Goal: Download file/media

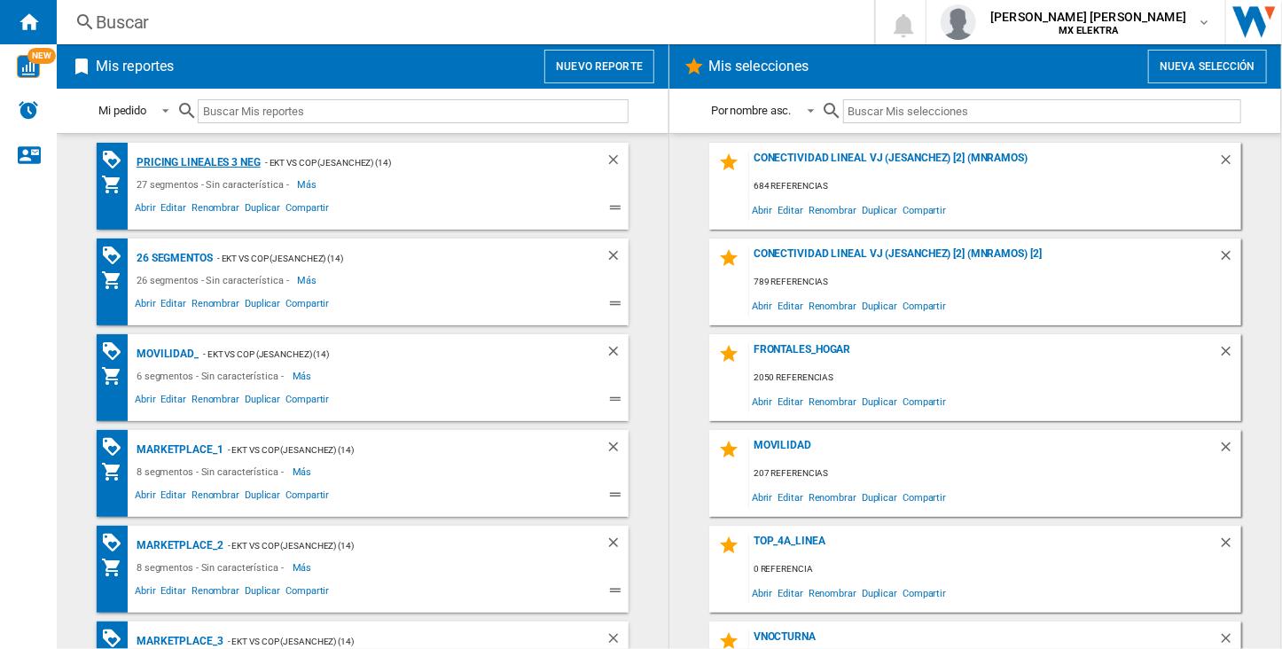
click at [171, 162] on div "Pricing lineales 3 neg" at bounding box center [196, 163] width 129 height 22
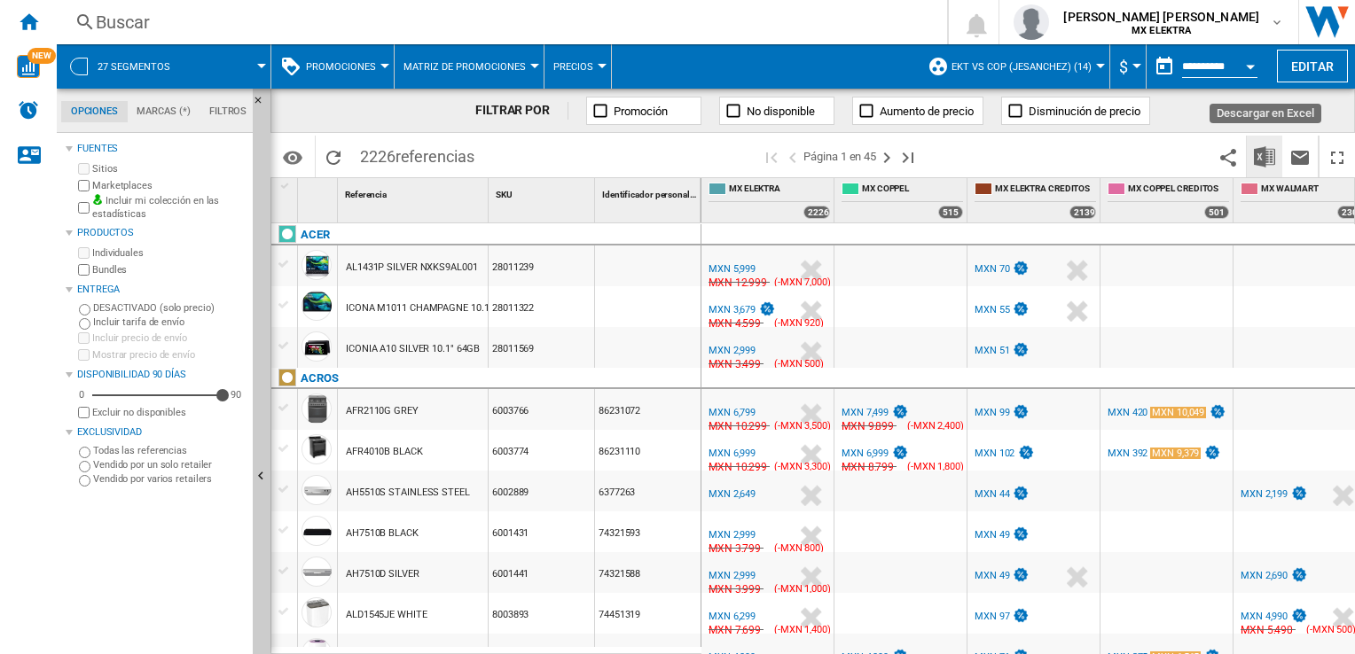
click at [1264, 145] on button "Descargar en Excel" at bounding box center [1264, 157] width 35 height 42
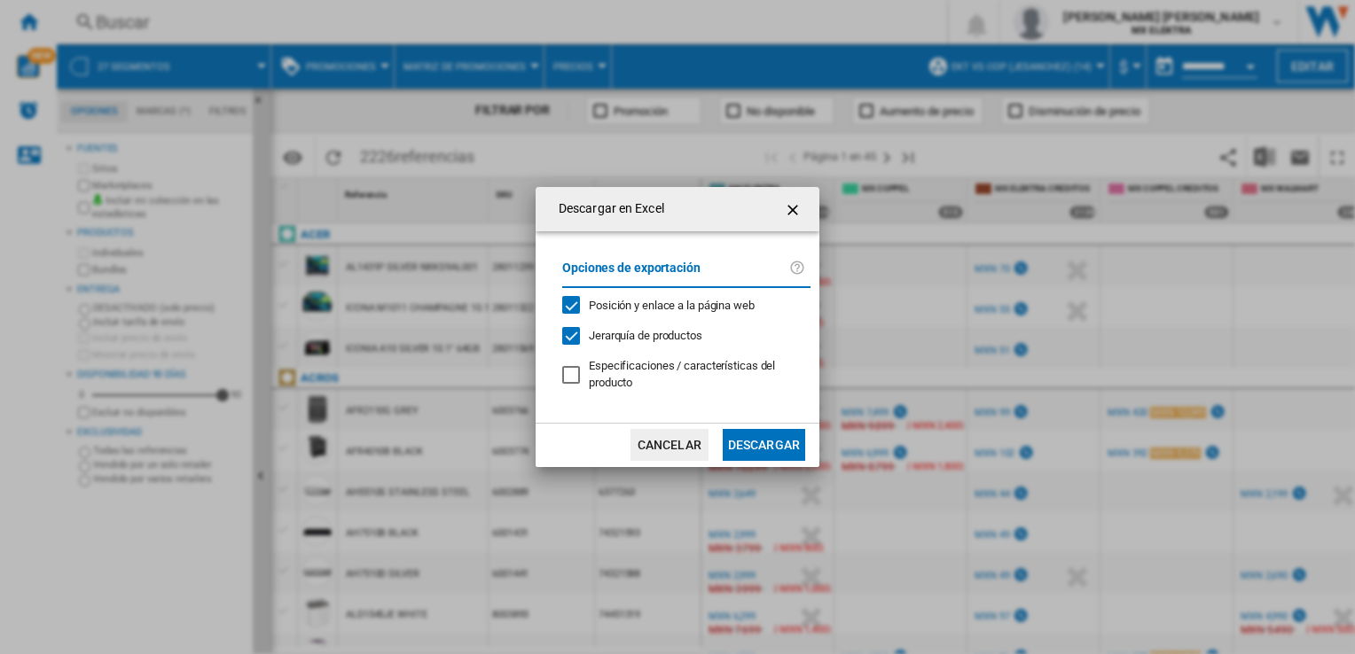
click at [757, 451] on button "Descargar" at bounding box center [764, 445] width 82 height 32
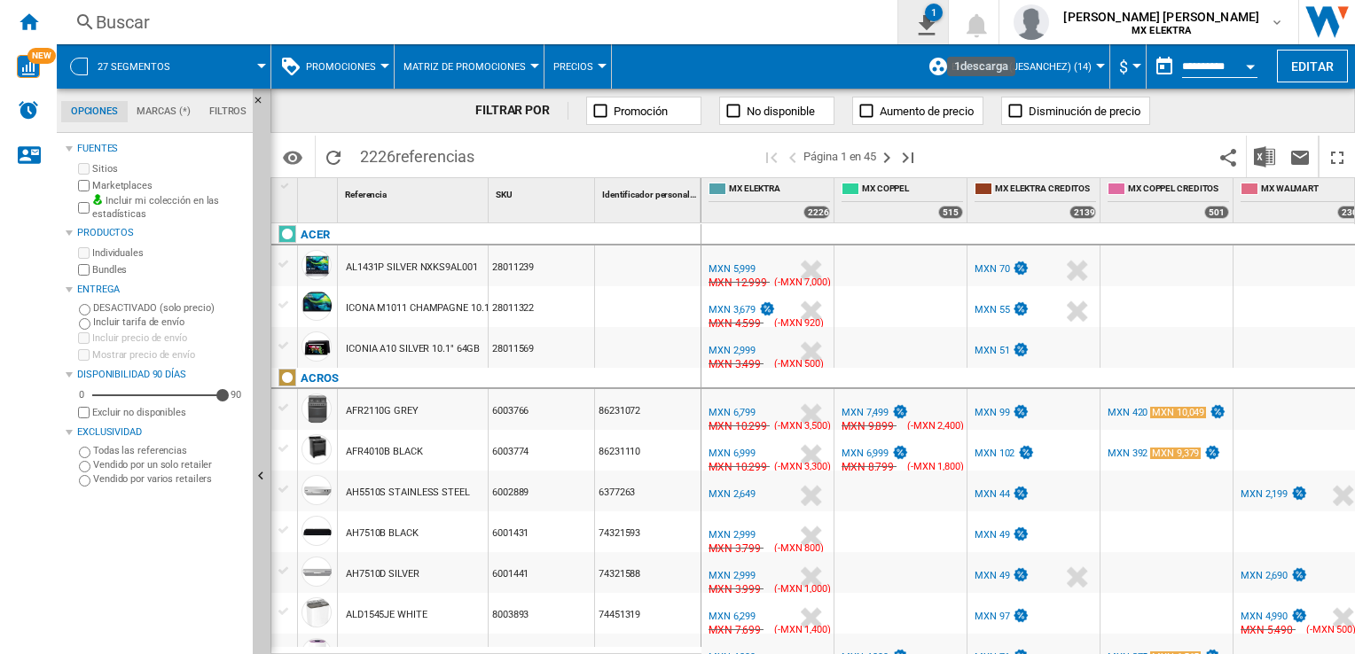
click at [855, 58] on span at bounding box center [765, 66] width 307 height 44
